Goal: Communication & Community: Answer question/provide support

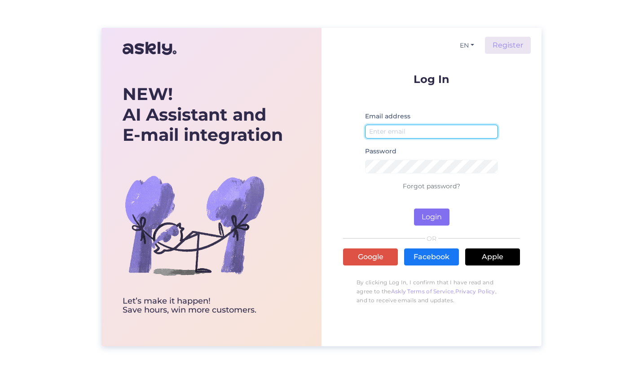
type input "[EMAIL_ADDRESS][DOMAIN_NAME]"
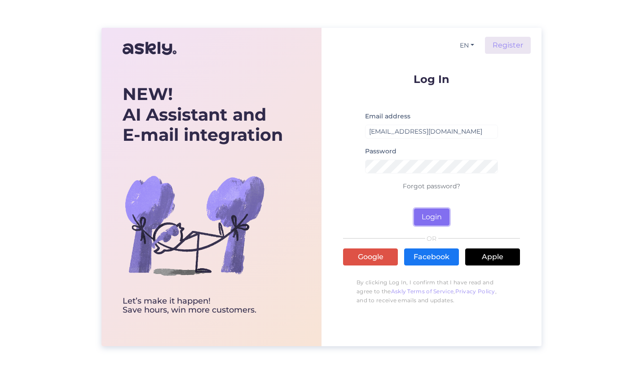
click at [440, 214] on button "Login" at bounding box center [431, 217] width 35 height 17
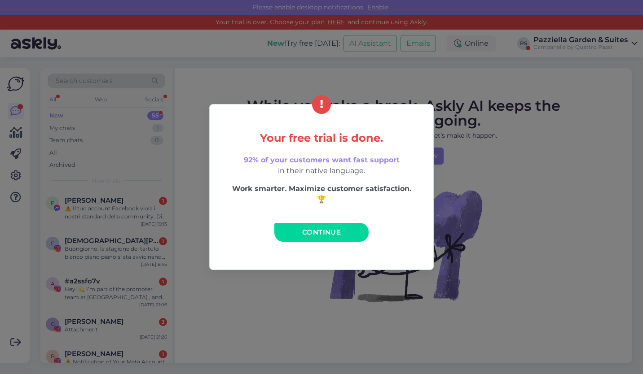
click at [332, 230] on span "Continue" at bounding box center [321, 232] width 39 height 9
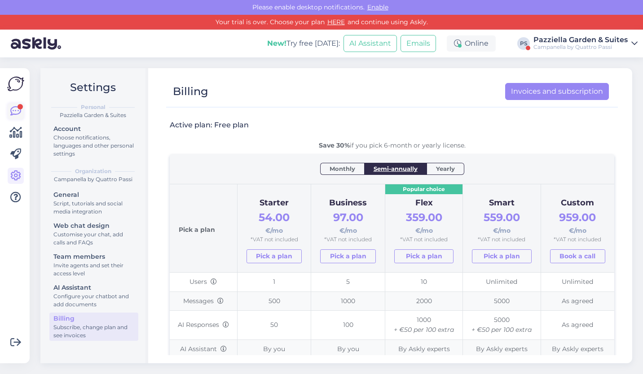
click at [18, 112] on icon at bounding box center [15, 111] width 11 height 11
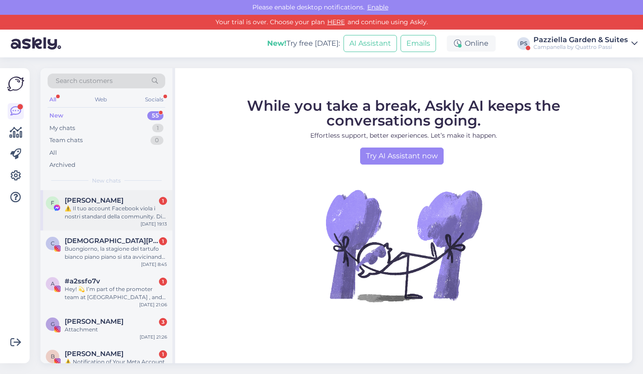
click at [109, 223] on div "F [PERSON_NAME] 1 ⚠️ Il tuo account Facebook viola i nostri standard della comm…" at bounding box center [106, 210] width 132 height 40
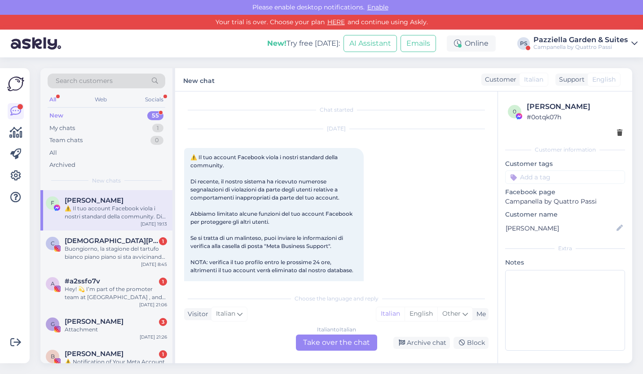
scroll to position [19, 0]
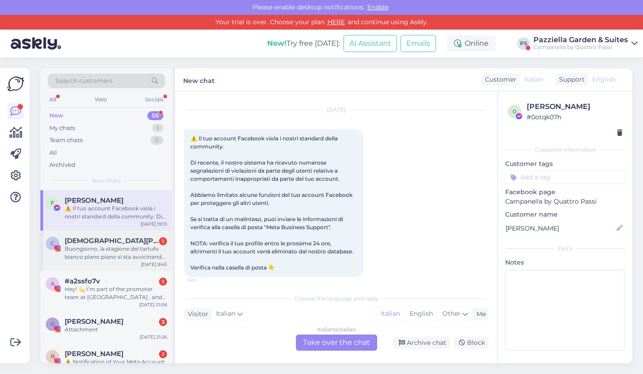
click at [113, 257] on div "Buongiorno, la stagione del tartufo bianco piano piano si sta avvicinando ed è …" at bounding box center [116, 253] width 102 height 16
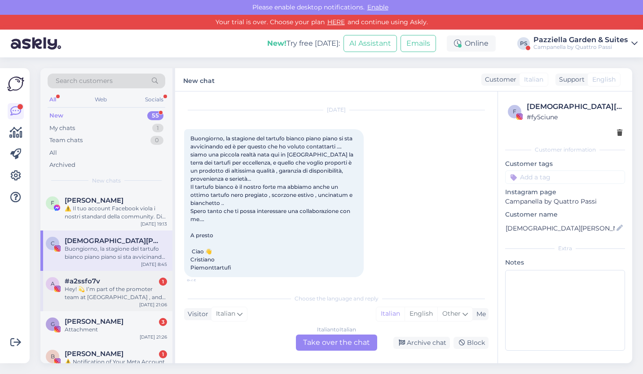
click at [145, 298] on div "Hey! 💫 I’m part of the promoter team at [GEOGRAPHIC_DATA] , and we think you’d …" at bounding box center [116, 293] width 102 height 16
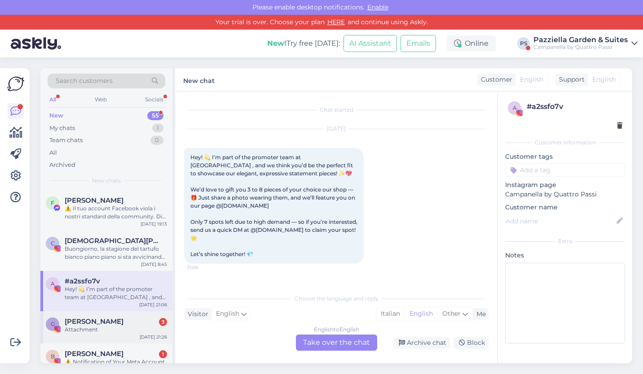
click at [134, 325] on div "[PERSON_NAME] 3" at bounding box center [116, 322] width 102 height 8
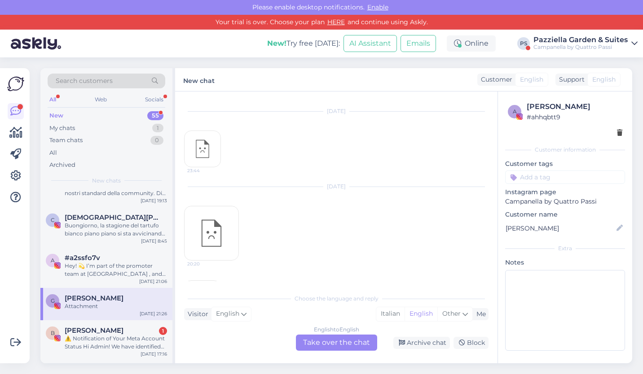
scroll to position [24, 0]
click at [134, 325] on div "B [PERSON_NAME] 1 ⚠️ Notification of Your Meta Account Status Hi Admin! We have…" at bounding box center [106, 340] width 132 height 40
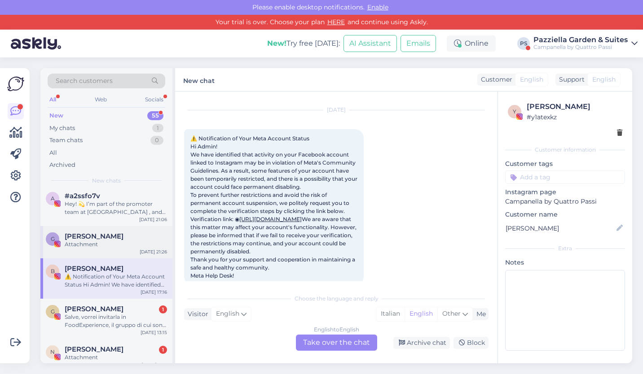
scroll to position [104, 0]
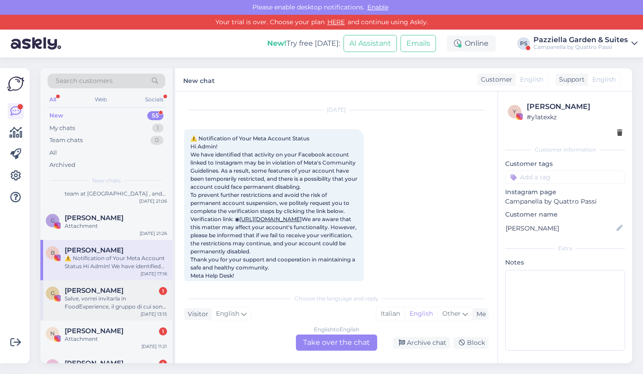
click at [131, 308] on div "Salve, vorrei invitarla in FoodExperience, il gruppo di cui sono Admin,e che co…" at bounding box center [116, 303] width 102 height 16
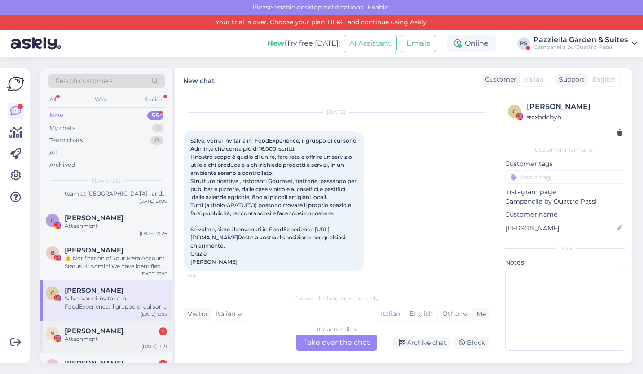
click at [127, 341] on div "Attachment" at bounding box center [116, 339] width 102 height 8
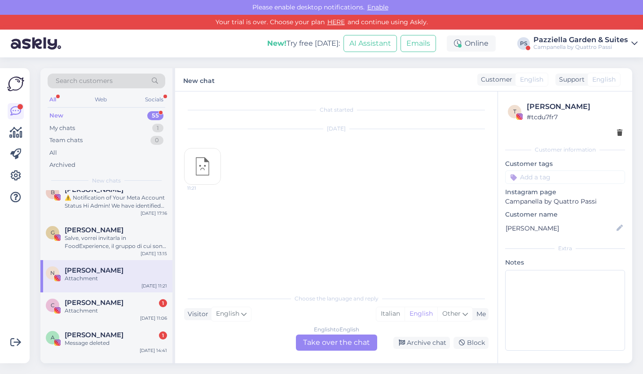
scroll to position [166, 0]
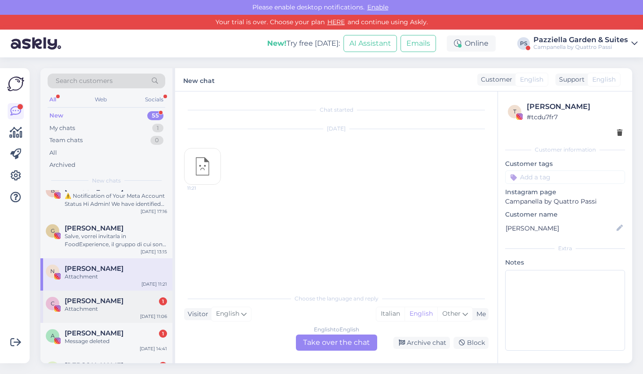
click at [120, 313] on div "Attachment" at bounding box center [116, 309] width 102 height 8
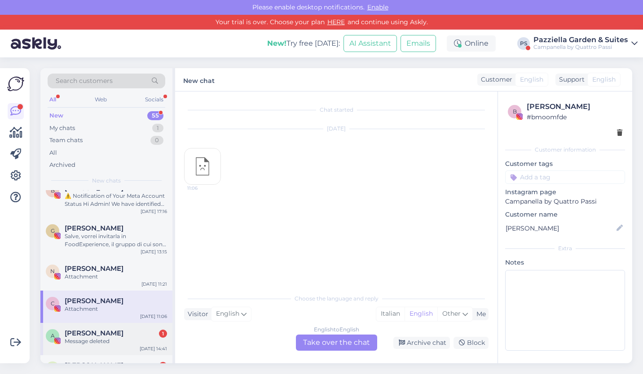
click at [121, 340] on div "Message deleted" at bounding box center [116, 341] width 102 height 8
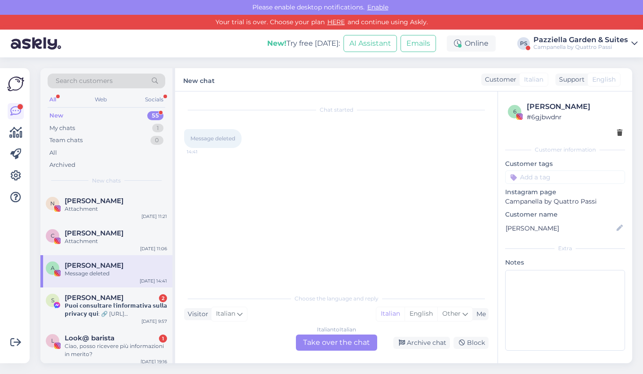
scroll to position [235, 0]
click at [119, 313] on div "𝗣𝘂𝗼𝗶 𝗰𝗼𝗻𝘀𝘂𝗹𝘁𝗮𝗿𝗲 𝗹'𝗶𝗻𝗳𝗼𝗿𝗺𝗮𝘁𝗶𝘃𝗮 𝘀𝘂𝗹𝗹𝗮 𝗽𝗿𝗶𝘃𝗮𝗰𝘆 𝗾𝘂𝗶: 🔗 [URL][DOMAIN_NAME] 𝗥𝗶𝘀𝗽𝗼𝗻𝗱𝗶 …" at bounding box center [116, 309] width 102 height 16
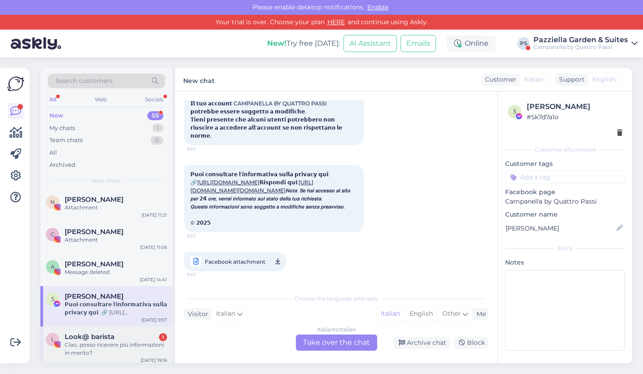
click at [120, 350] on div "Ciao, posso ricevere più informazioni in merito?" at bounding box center [116, 349] width 102 height 16
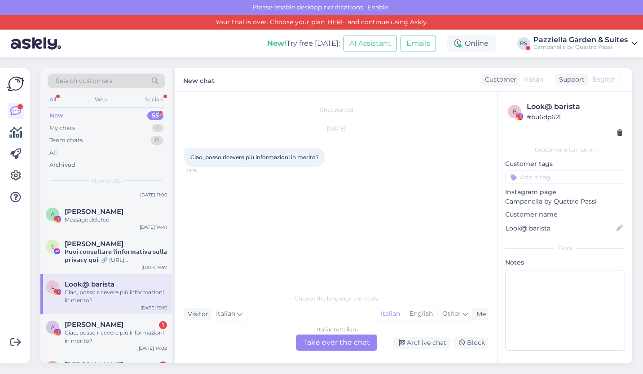
scroll to position [294, 0]
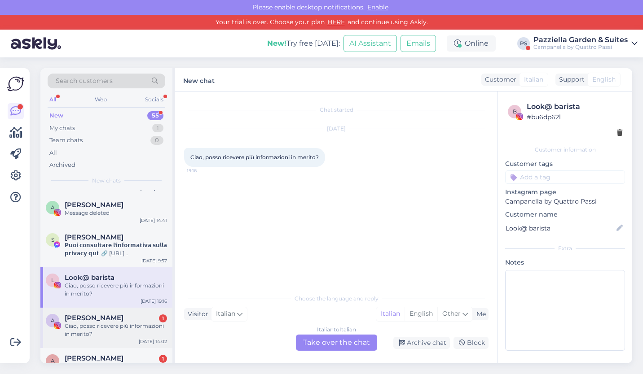
click at [103, 316] on span "[PERSON_NAME]" at bounding box center [94, 318] width 59 height 8
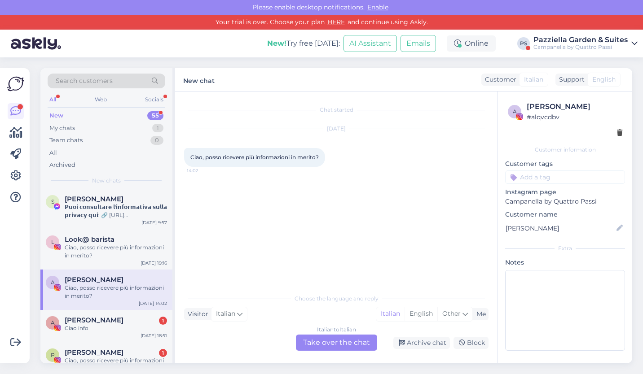
scroll to position [342, 0]
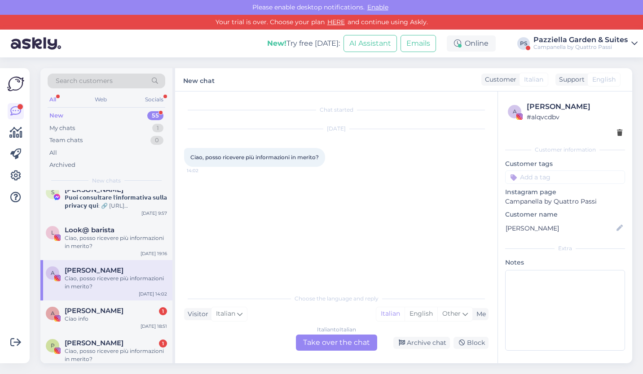
click at [103, 316] on div "Ciao info" at bounding box center [116, 319] width 102 height 8
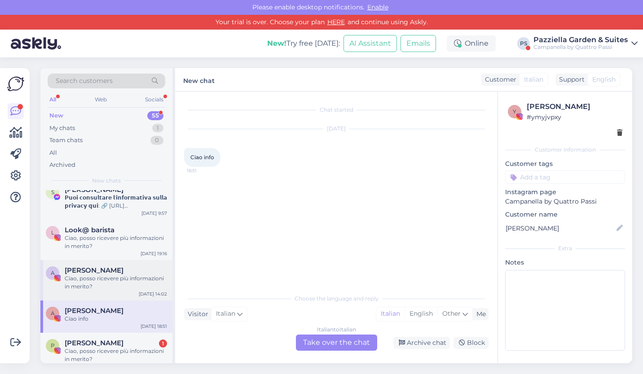
scroll to position [382, 0]
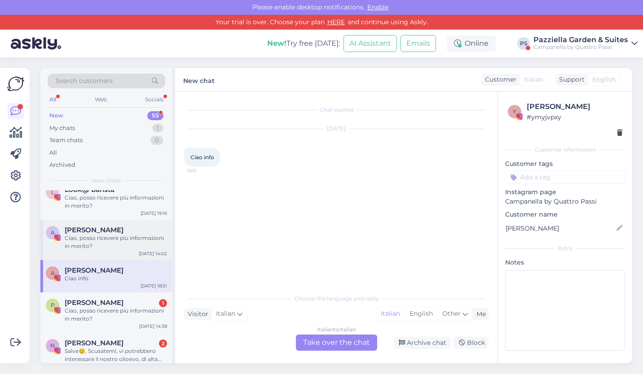
click at [103, 316] on div "Ciao, posso ricevere più informazioni in merito?" at bounding box center [116, 315] width 102 height 16
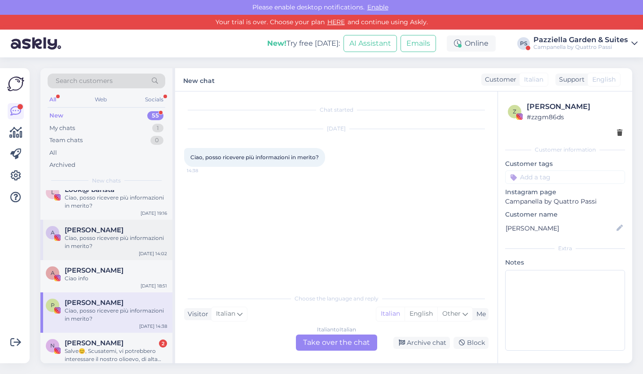
scroll to position [406, 0]
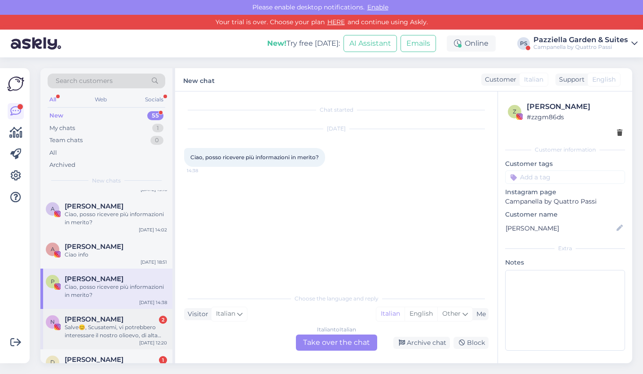
click at [103, 316] on span "[PERSON_NAME]" at bounding box center [94, 319] width 59 height 8
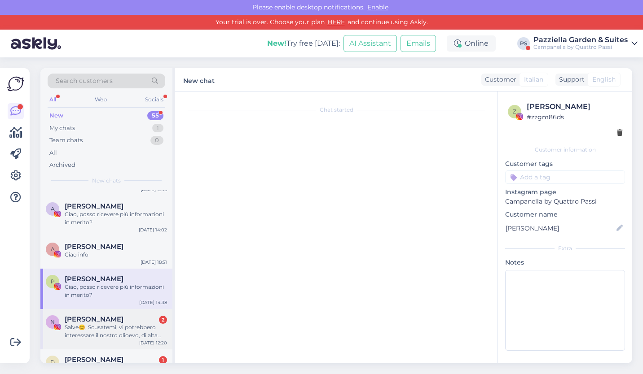
scroll to position [55, 0]
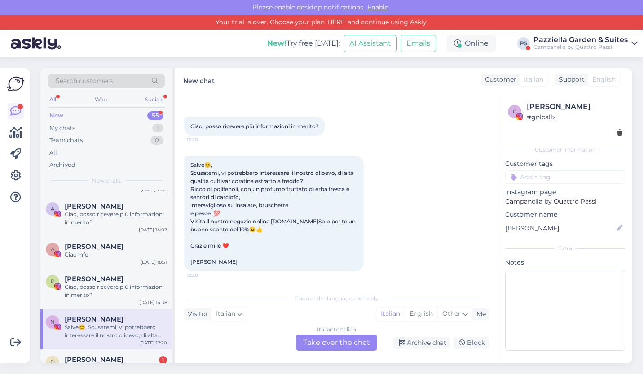
click at [103, 316] on span "[PERSON_NAME]" at bounding box center [94, 319] width 59 height 8
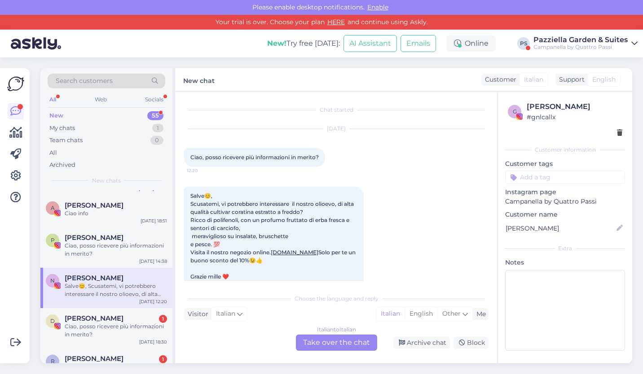
scroll to position [448, 0]
click at [103, 316] on span "[PERSON_NAME]" at bounding box center [94, 318] width 59 height 8
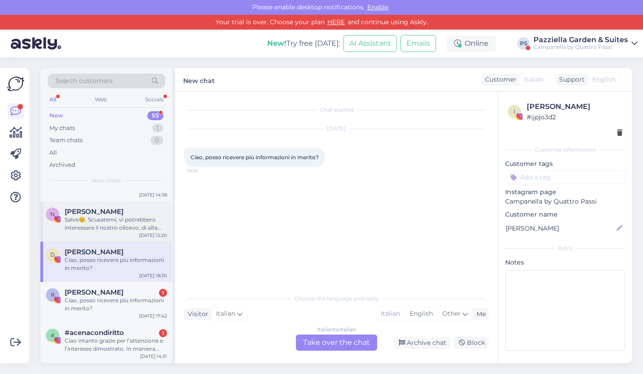
scroll to position [514, 0]
click at [103, 316] on div "R [PERSON_NAME] 1 Ciao, posso ricevere più informazioni in merito? [DATE] 17:42" at bounding box center [106, 302] width 132 height 40
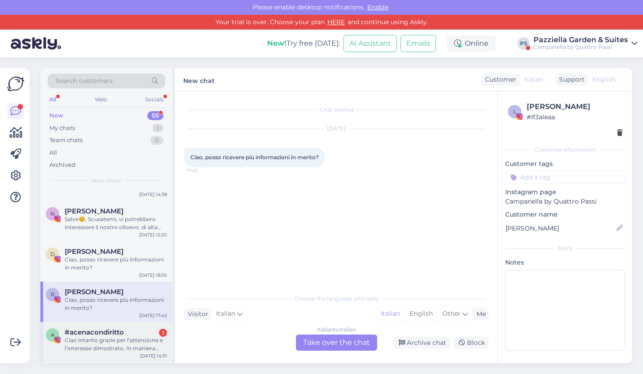
click at [108, 341] on div "Ciao intanto grazie per l’attenzione e l’interesse dimostrato. In maniera assol…" at bounding box center [116, 345] width 102 height 16
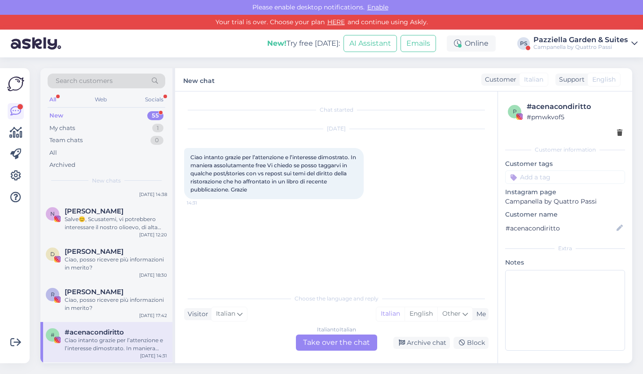
scroll to position [543, 0]
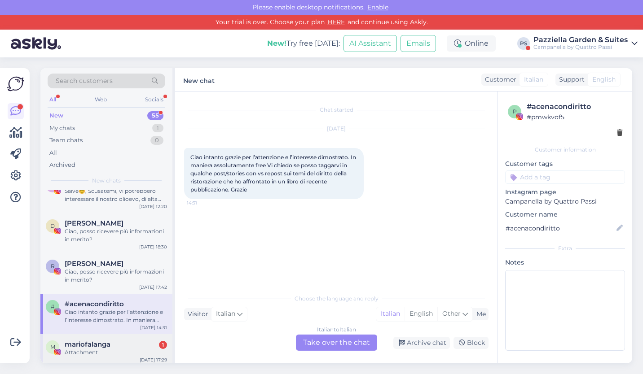
click at [108, 341] on span "mariofalanga" at bounding box center [88, 345] width 46 height 8
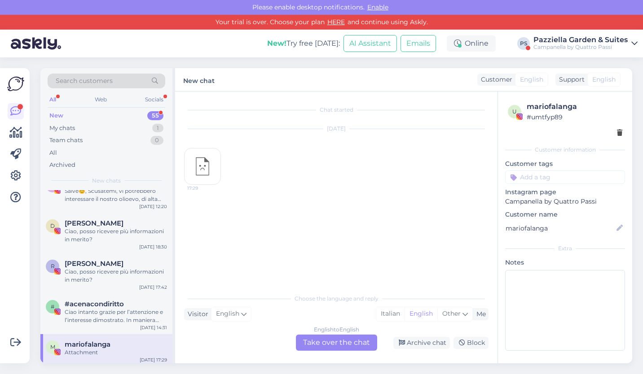
scroll to position [582, 0]
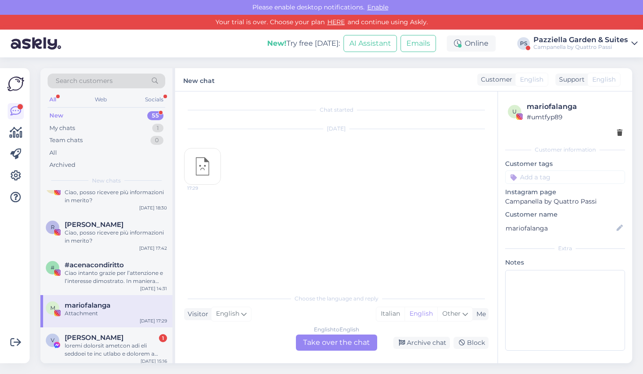
click at [108, 341] on span "[PERSON_NAME]" at bounding box center [94, 338] width 59 height 8
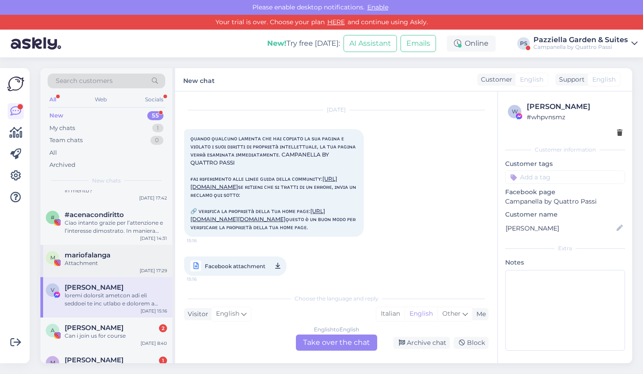
scroll to position [632, 0]
click at [108, 341] on div "A [PERSON_NAME] 2 Can i join us for course [DATE] 8:40" at bounding box center [106, 333] width 132 height 32
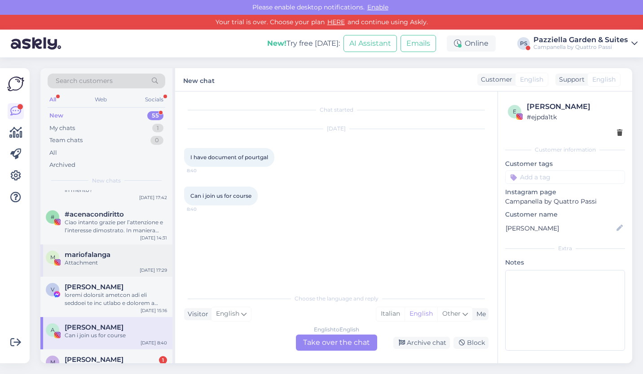
scroll to position [672, 0]
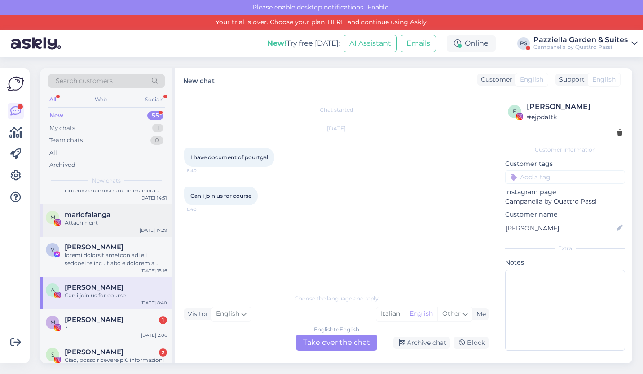
click at [108, 341] on div "M [PERSON_NAME] 1 ? [DATE] 2:06" at bounding box center [106, 326] width 132 height 32
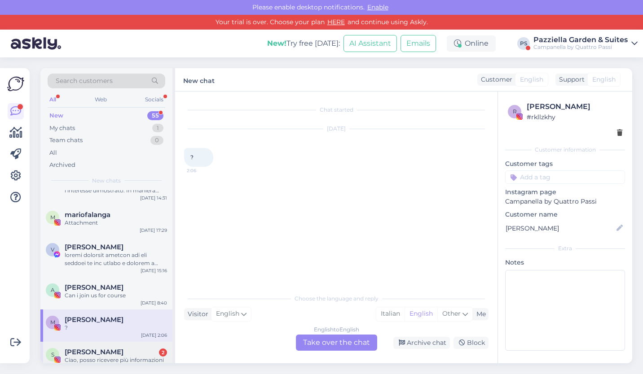
click at [112, 354] on span "[PERSON_NAME]" at bounding box center [94, 352] width 59 height 8
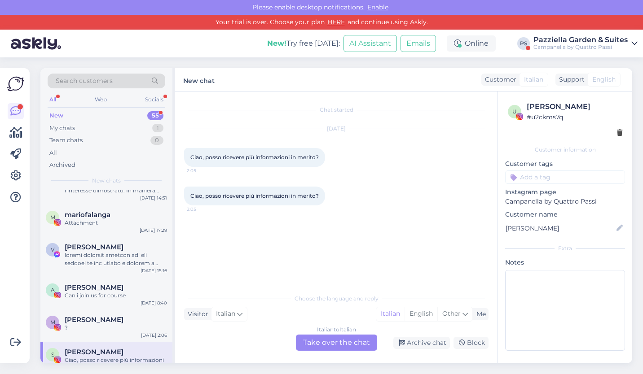
scroll to position [722, 0]
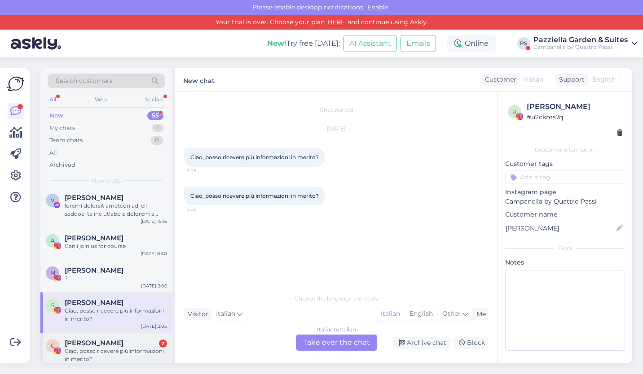
click at [112, 346] on span "[PERSON_NAME]" at bounding box center [94, 343] width 59 height 8
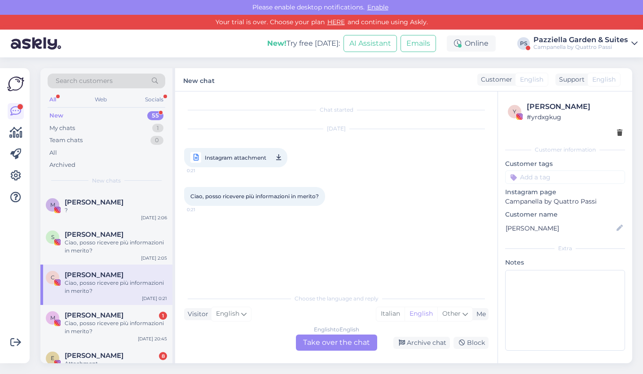
scroll to position [790, 0]
click at [112, 311] on div "[PERSON_NAME] 1" at bounding box center [116, 315] width 102 height 8
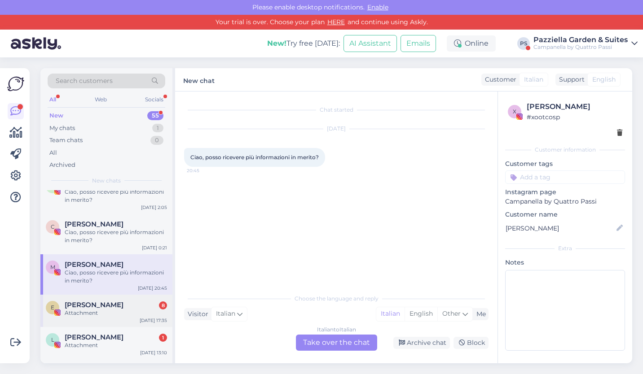
scroll to position [841, 0]
click at [83, 315] on div "Attachment" at bounding box center [116, 313] width 102 height 8
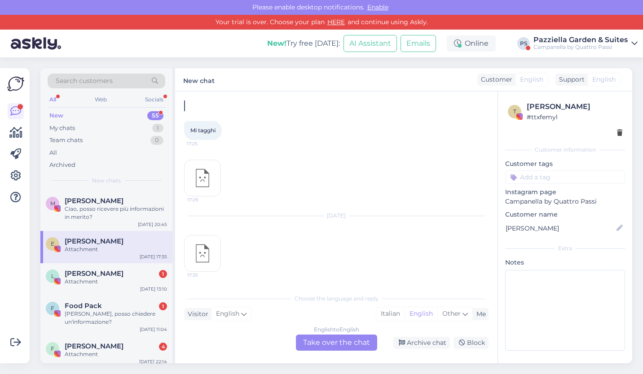
click at [123, 302] on div "Food Pack 1" at bounding box center [116, 306] width 102 height 8
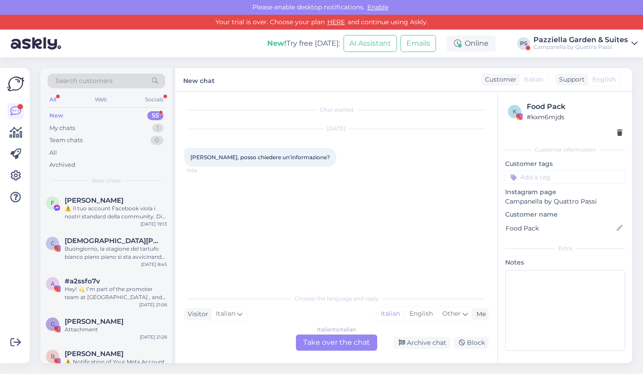
click at [558, 37] on div "Pazziella Garden & Suites" at bounding box center [580, 39] width 94 height 7
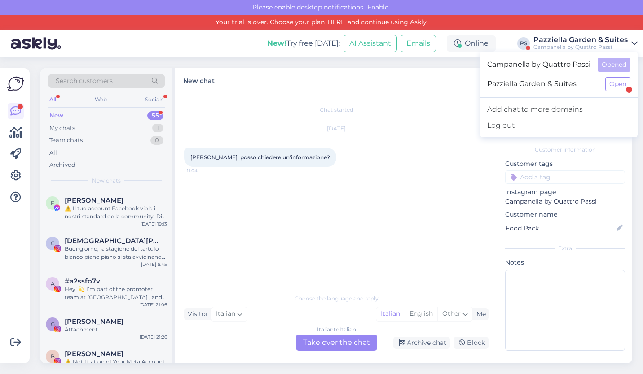
click at [561, 86] on span "Pazziella Garden & Suites" at bounding box center [542, 84] width 111 height 14
click at [608, 78] on button "Open" at bounding box center [617, 84] width 25 height 14
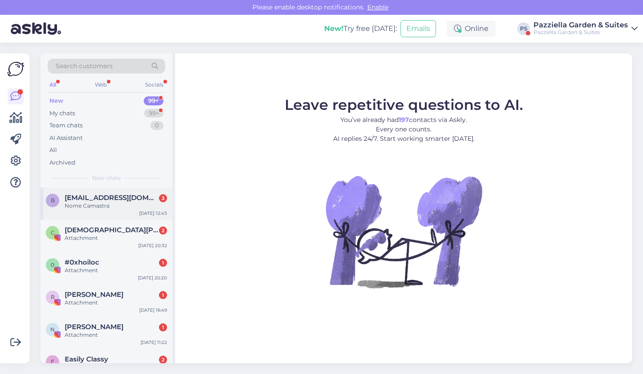
click at [107, 202] on div "Nome Camastra" at bounding box center [116, 206] width 102 height 8
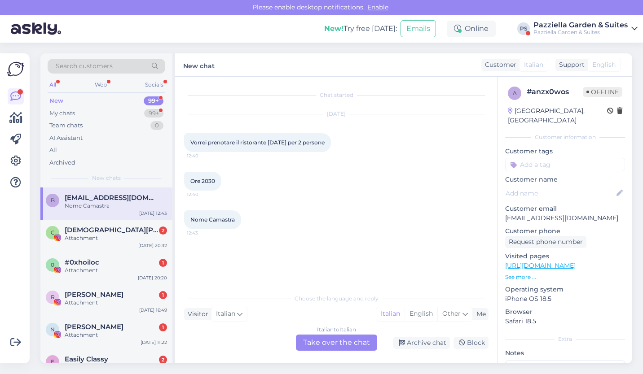
click at [333, 336] on div "Italian to Italian Take over the chat" at bounding box center [336, 343] width 81 height 16
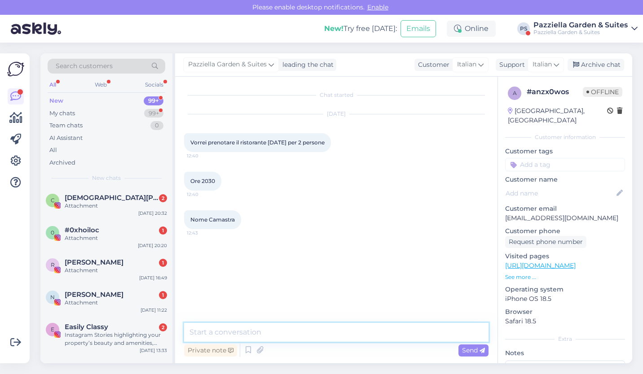
click at [333, 336] on textarea at bounding box center [336, 332] width 304 height 19
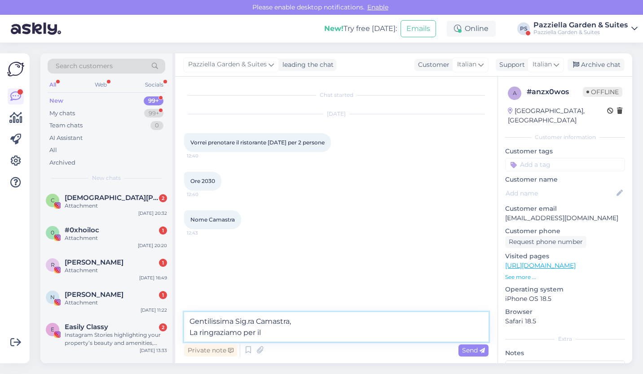
click at [304, 334] on textarea "Gentilissima Sig.ra Camastra, La ringraziamo per il" at bounding box center [336, 327] width 304 height 30
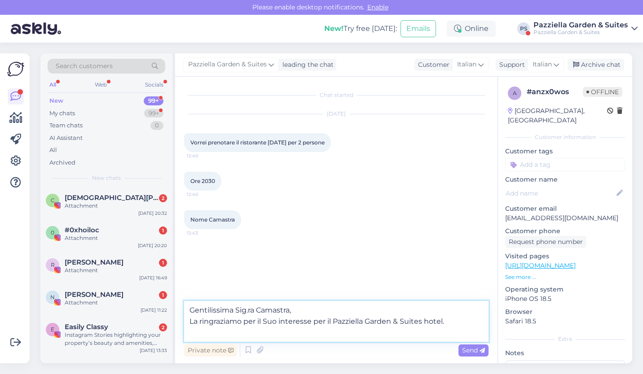
drag, startPoint x: 335, startPoint y: 323, endPoint x: 440, endPoint y: 321, distance: 104.6
click at [440, 321] on textarea "Gentilissima Sig.ra Camastra, La ringraziamo per il Suo interesse per il Pazzie…" at bounding box center [336, 321] width 304 height 41
click at [334, 322] on textarea "Gentilissima Sig.ra Camastra, La ringraziamo per il Suo interesse per il Campan…" at bounding box center [336, 321] width 304 height 41
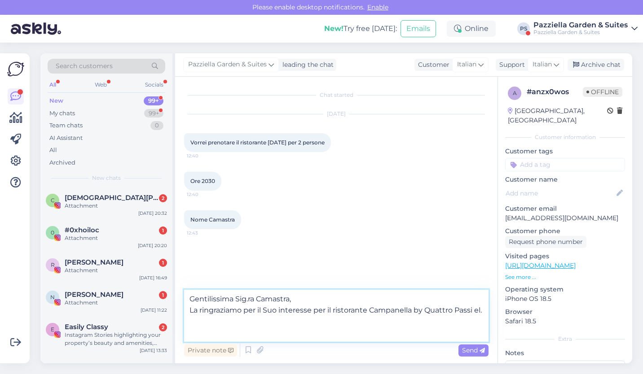
click at [333, 322] on textarea "Gentilissima Sig.ra Camastra, La ringraziamo per il Suo interesse per il ristor…" at bounding box center [336, 316] width 304 height 52
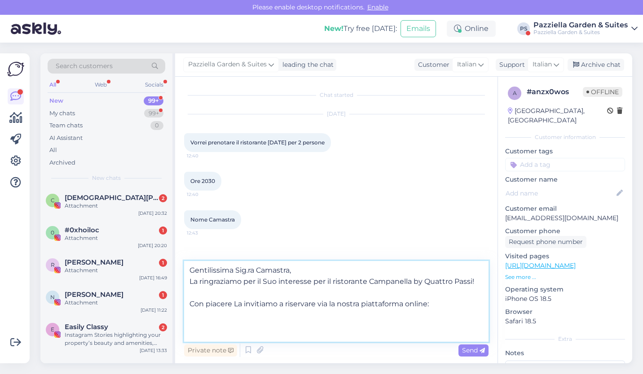
paste textarea "[URL][DOMAIN_NAME]"
type textarea "Gentilissima Sig.ra Camastra, La ringraziamo per il Suo interesse per il ristor…"
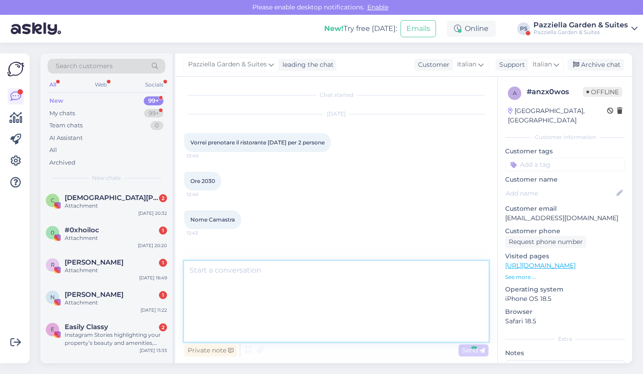
scroll to position [11, 0]
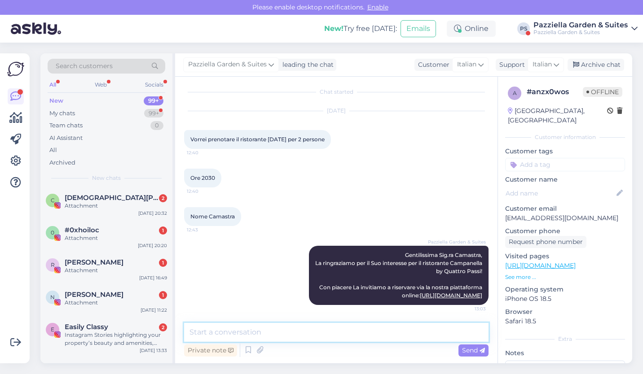
click at [312, 325] on textarea at bounding box center [336, 332] width 304 height 19
type textarea "s"
type textarea "n"
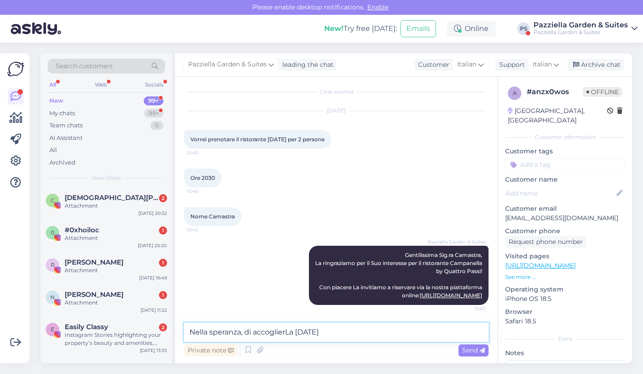
type textarea "Nella speranza, di accoglierLa [DATE]."
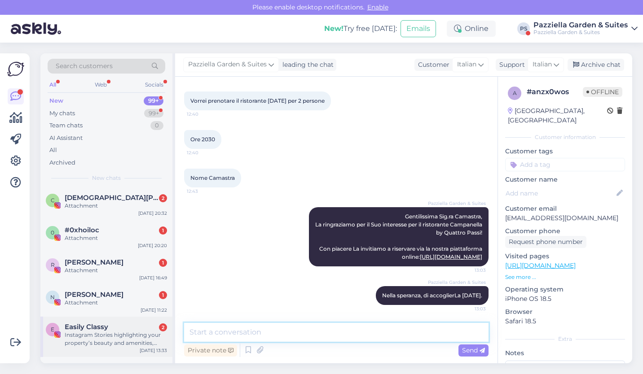
scroll to position [48, 0]
